Goal: Task Accomplishment & Management: Manage account settings

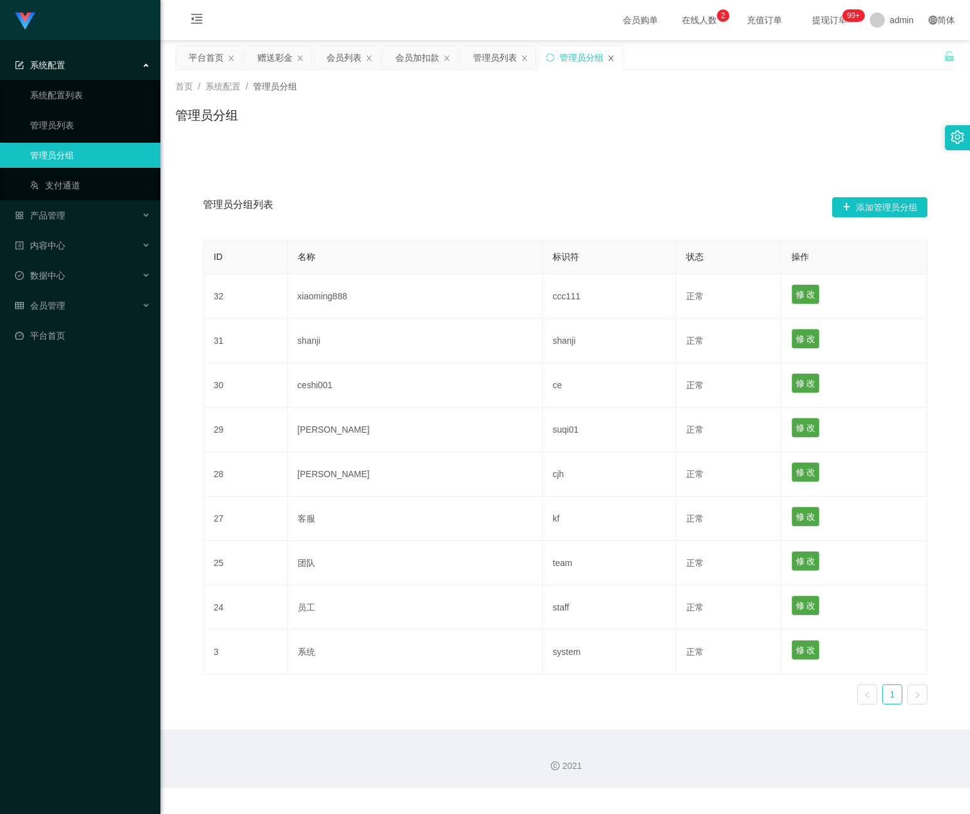
click at [614, 54] on icon "图标: close" at bounding box center [611, 58] width 8 height 8
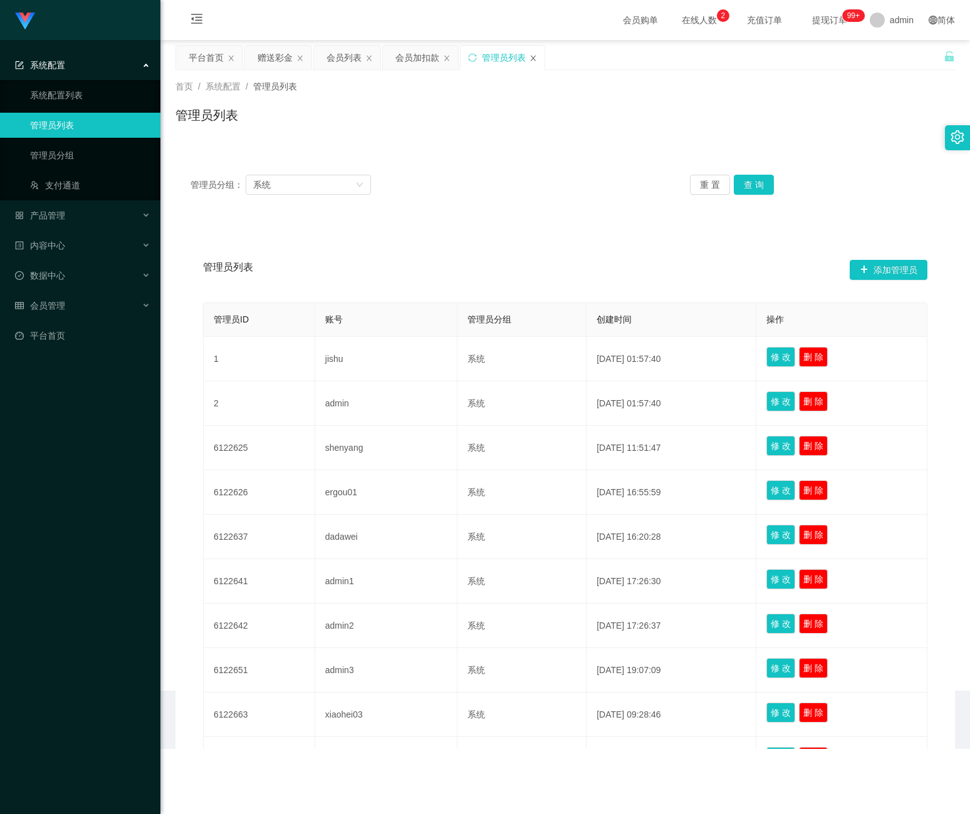
click at [537, 57] on icon "图标: close" at bounding box center [533, 58] width 8 height 8
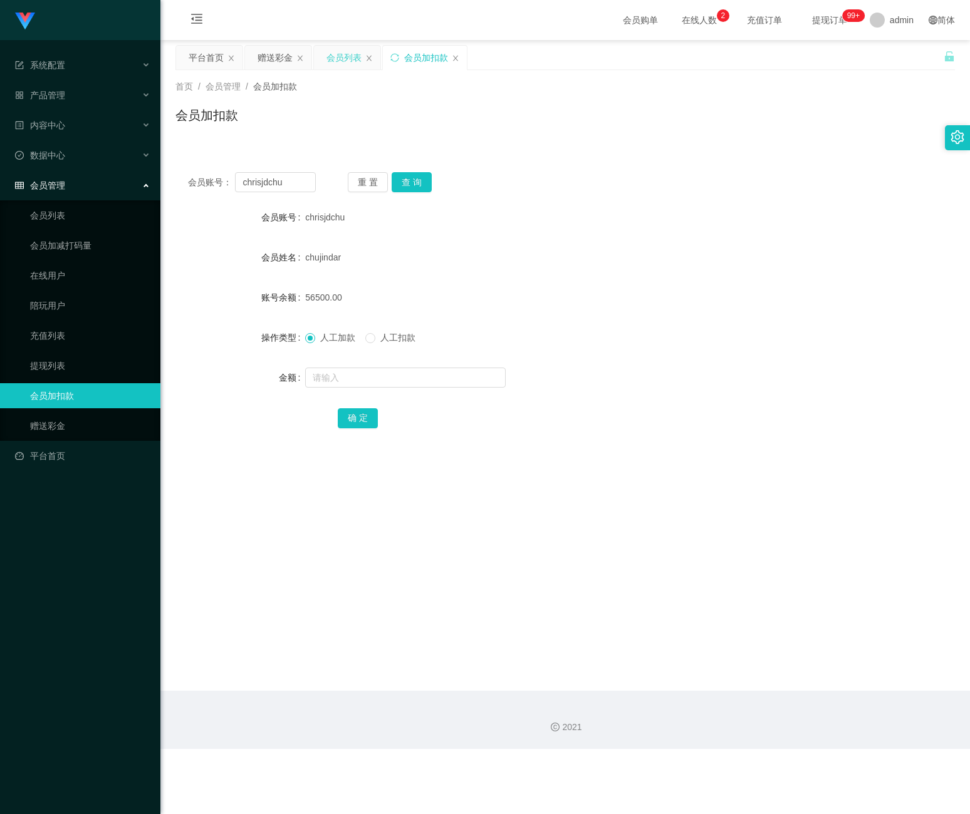
click at [348, 64] on div "会员列表" at bounding box center [343, 58] width 35 height 24
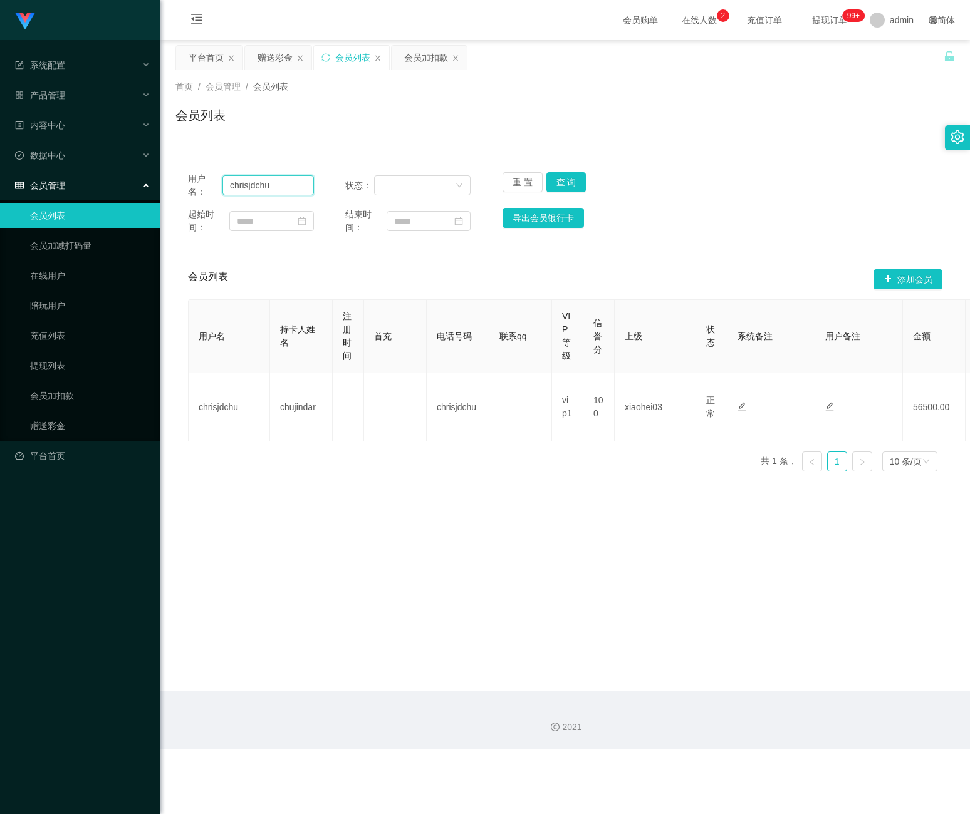
drag, startPoint x: 281, startPoint y: 189, endPoint x: 73, endPoint y: 190, distance: 207.3
click at [73, 190] on section "系统配置 系统配置列表 管理员列表 管理员分组 支付通道 产品管理 产品列表 产品预设列表 开奖记录 注单管理 即时注单 内容中心 站内信 公告列表 活动列表…" at bounding box center [485, 374] width 970 height 749
paste input "zhxeng95"
type input "zhxeng95"
click at [562, 179] on button "查 询" at bounding box center [566, 182] width 40 height 20
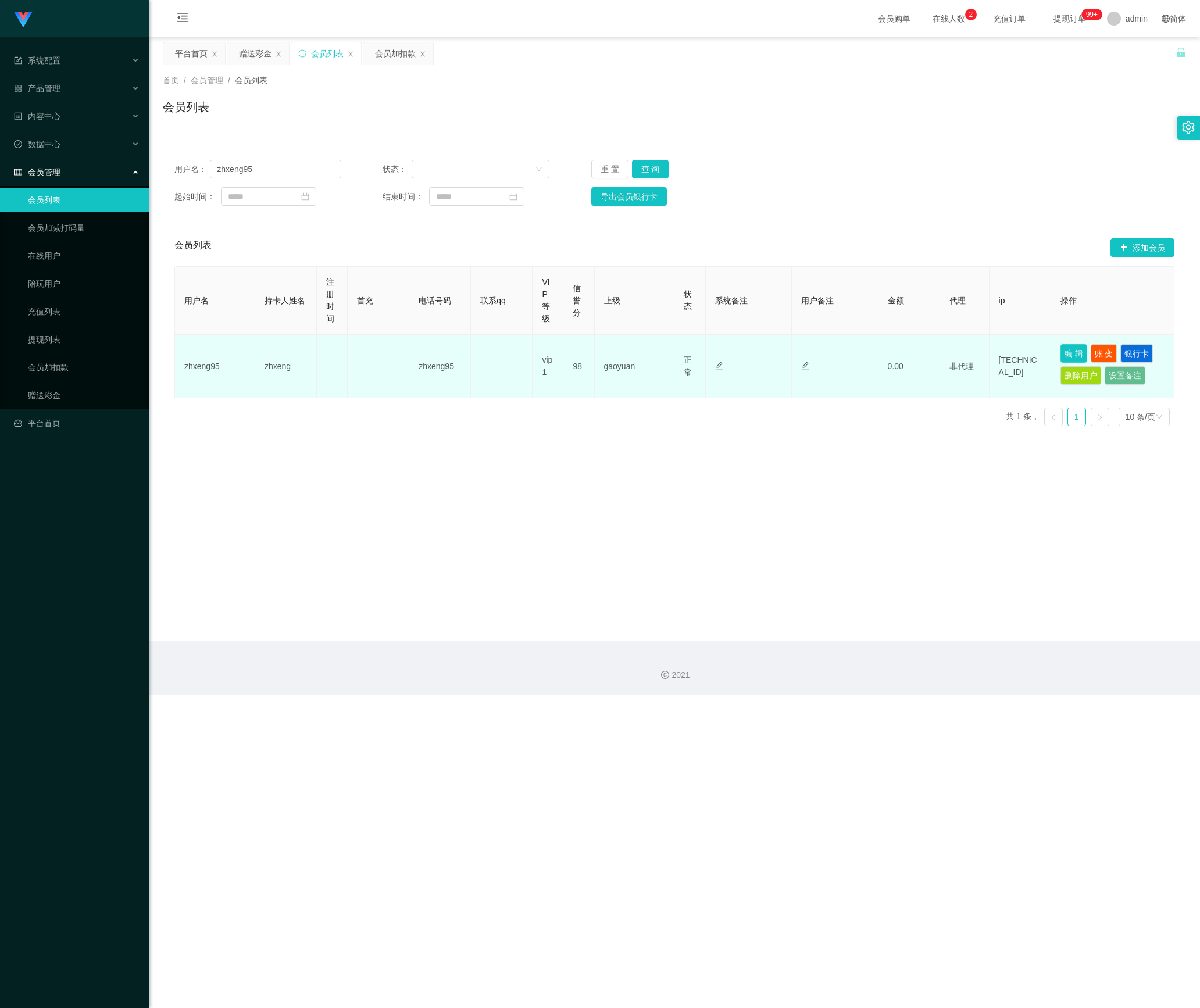
click at [899, 355] on button "编 辑" at bounding box center [1073, 354] width 27 height 19
type input "zhxeng95"
type input "zhxeng"
type input "98"
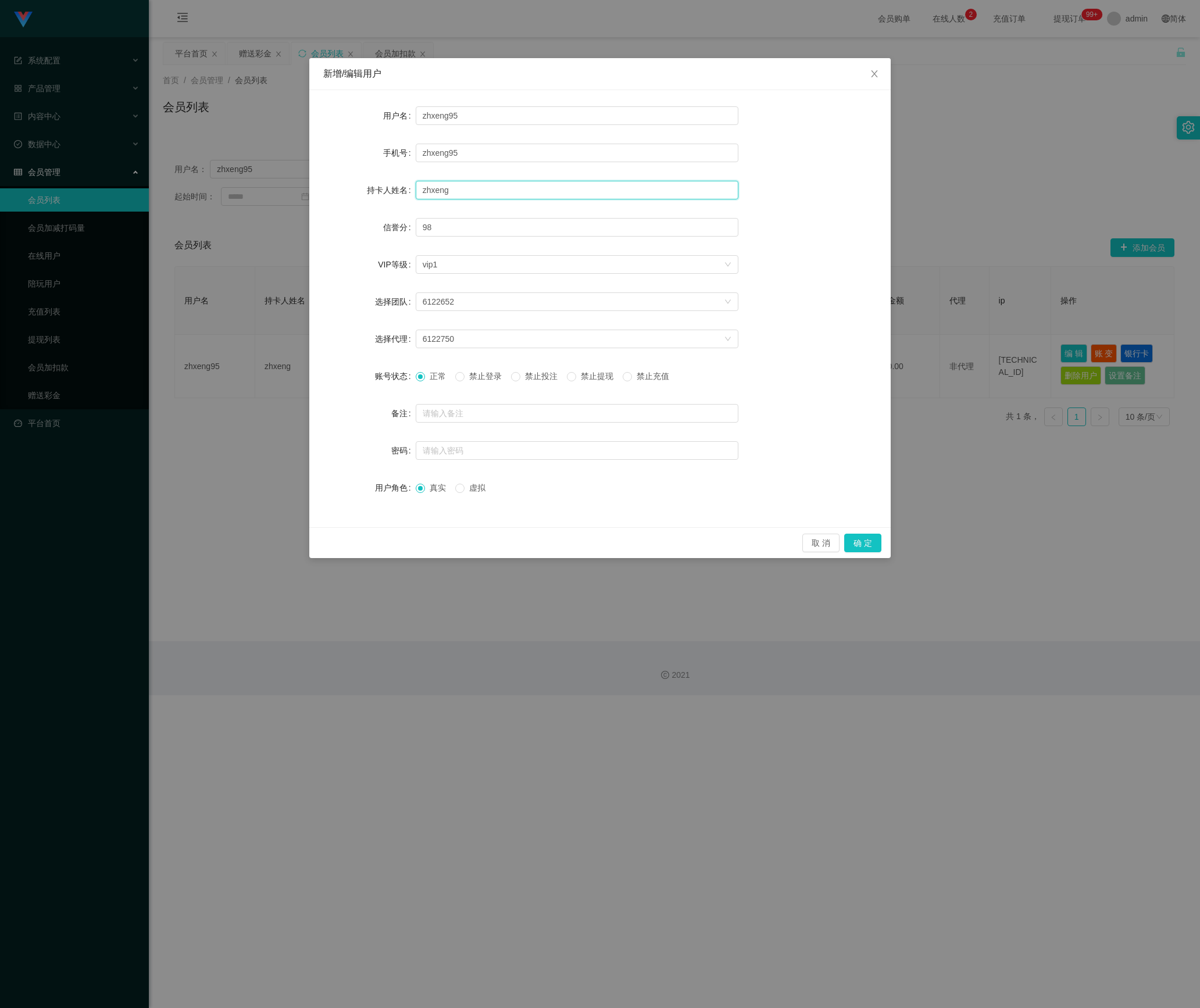
drag, startPoint x: 479, startPoint y: 186, endPoint x: 245, endPoint y: 187, distance: 234.0
click at [245, 187] on div "新增/编辑用户 用户名 zhxeng95 手机号 zhxeng95 持卡人姓名 zhxeng 信誉分 98 VIP等级 选择VIP等级 vip1 选择团队 6…" at bounding box center [600, 504] width 1200 height 1008
paste input "TEH ZH XENG"
type input "TEH ZH XENG"
click at [852, 544] on button "确 定" at bounding box center [862, 543] width 37 height 19
